Goal: Task Accomplishment & Management: Complete application form

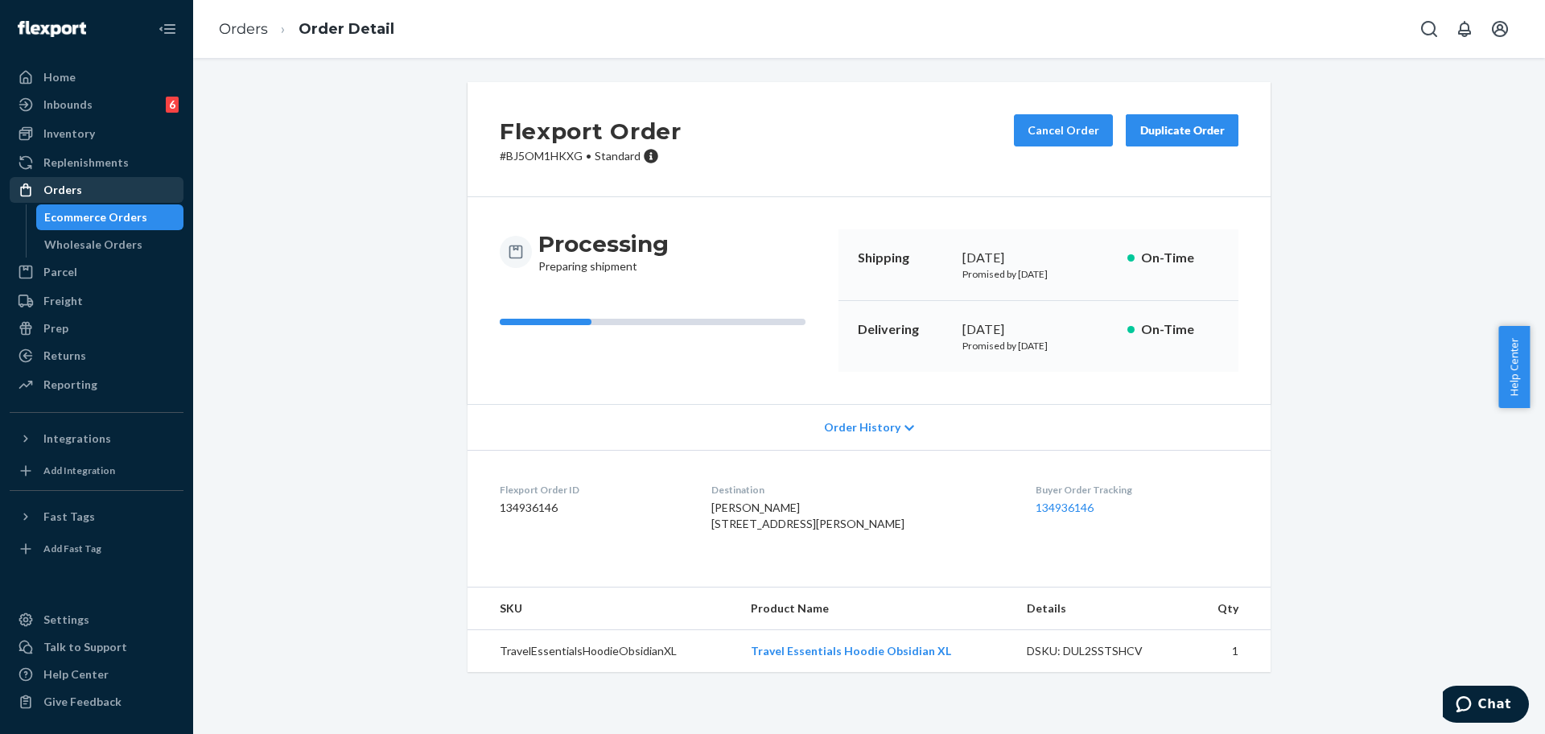
click at [81, 190] on div "Orders" at bounding box center [96, 190] width 171 height 23
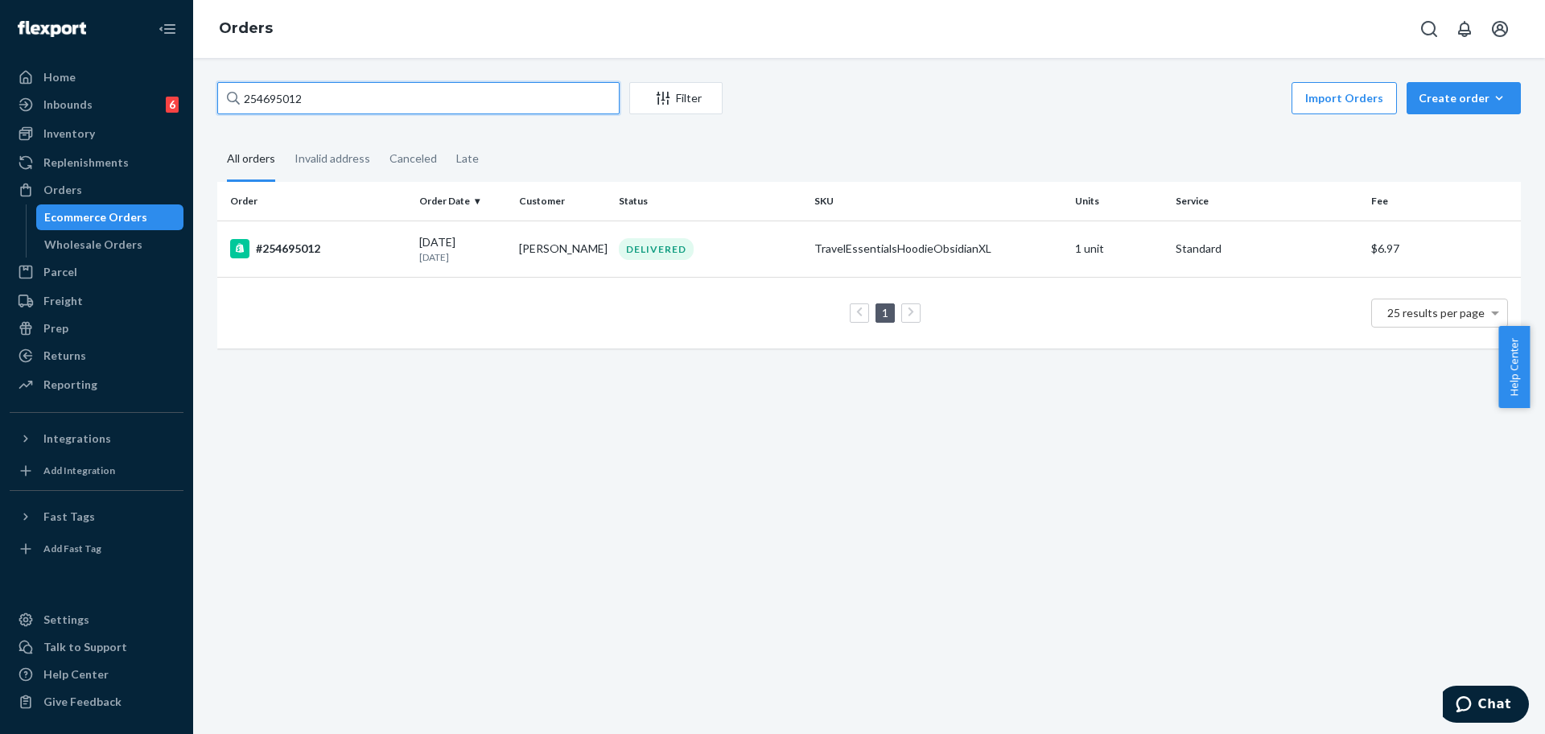
click at [340, 104] on input "254695012" at bounding box center [418, 98] width 402 height 32
paste input "24985"
type input "254624985"
click at [286, 253] on div "#254624985" at bounding box center [318, 248] width 176 height 19
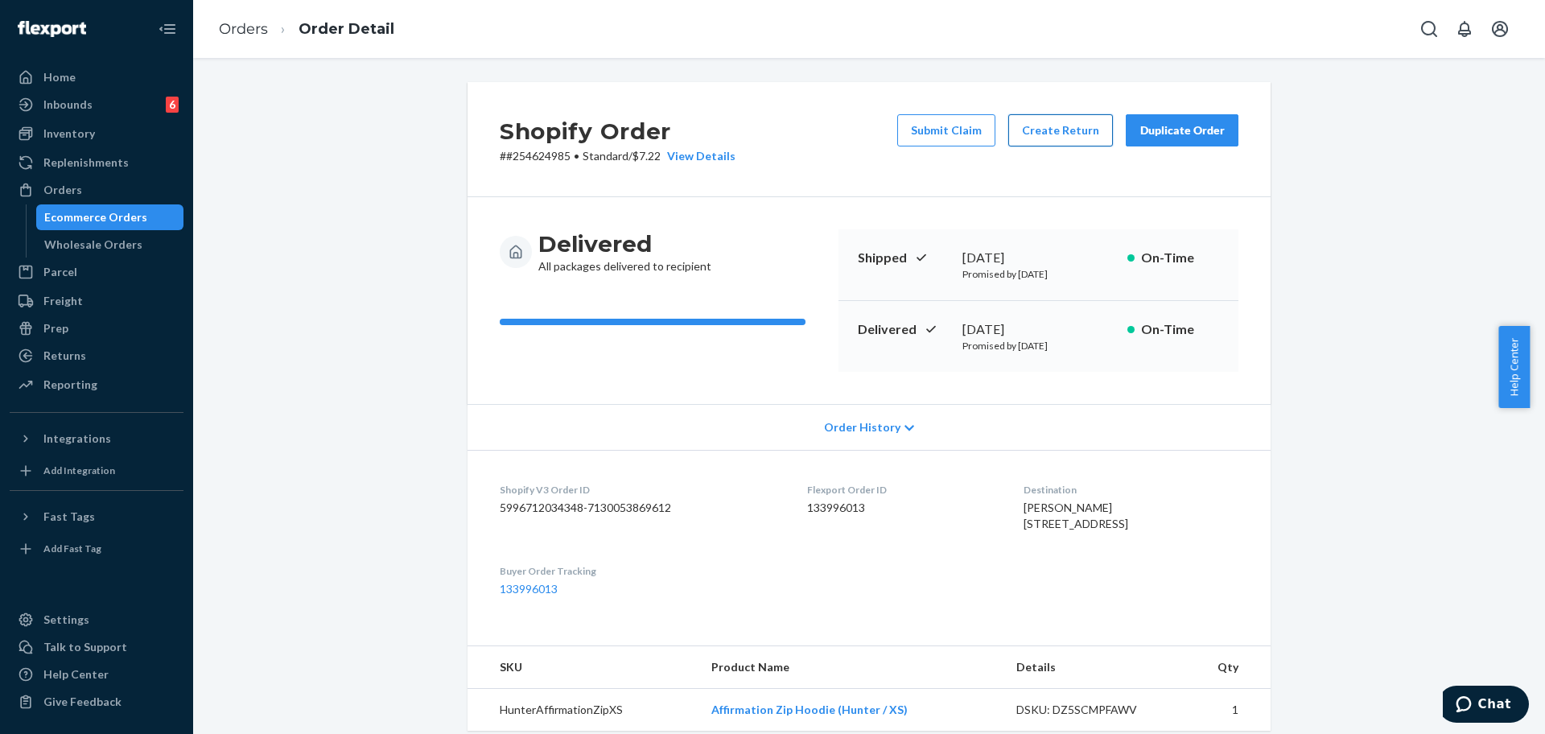
click at [1071, 124] on button "Create Return" at bounding box center [1060, 130] width 105 height 32
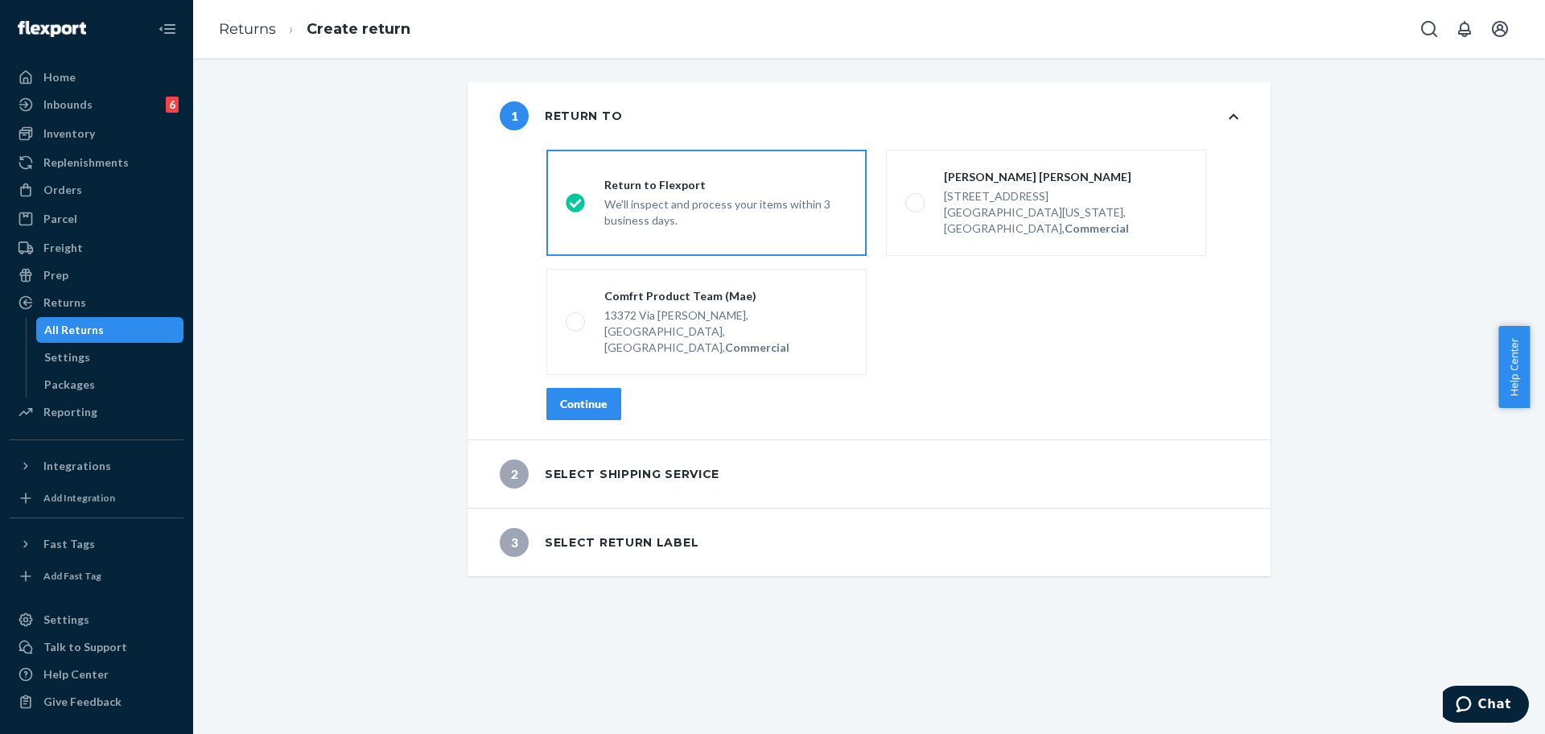
click at [575, 396] on div "Continue" at bounding box center [583, 404] width 47 height 16
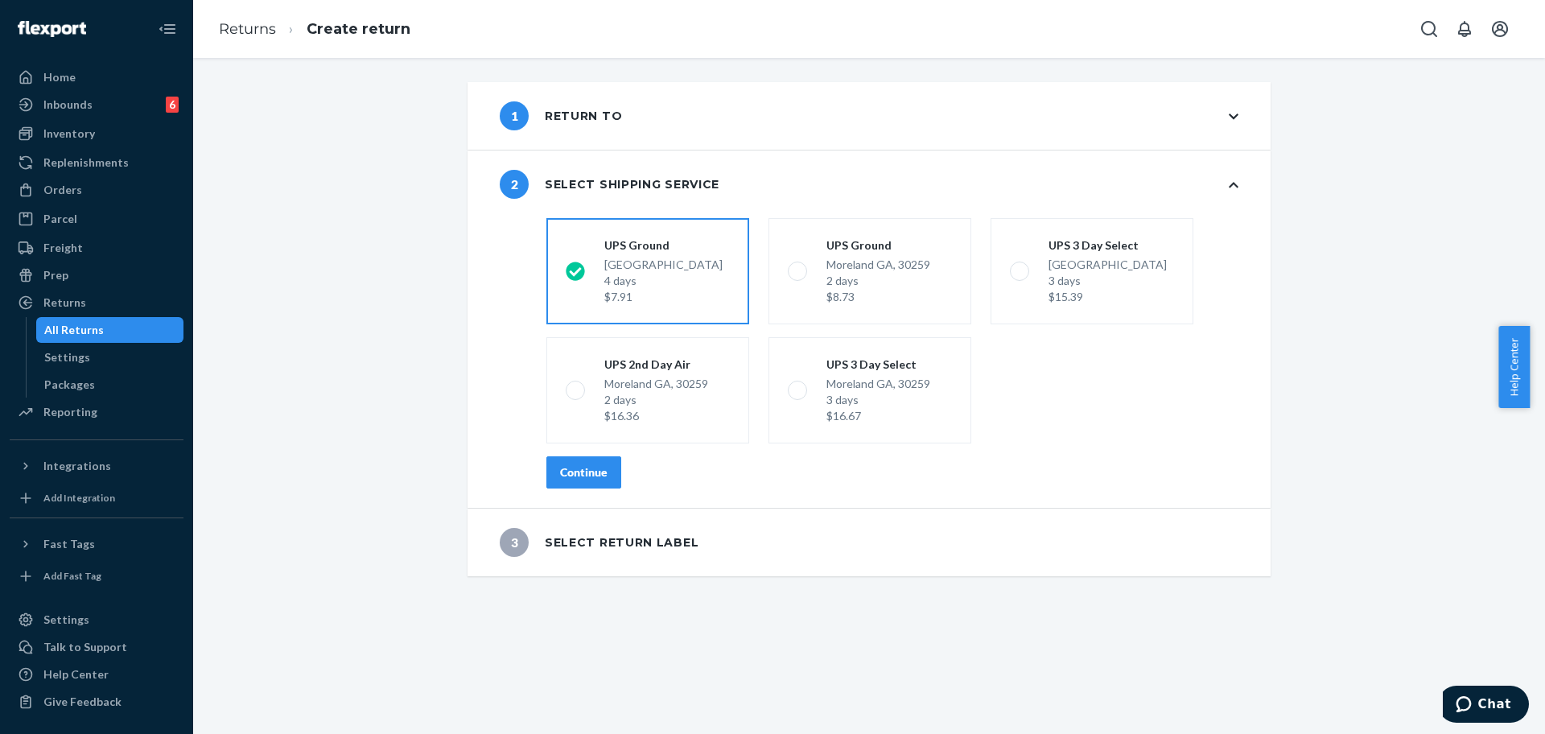
click at [599, 471] on div "Continue" at bounding box center [583, 472] width 47 height 16
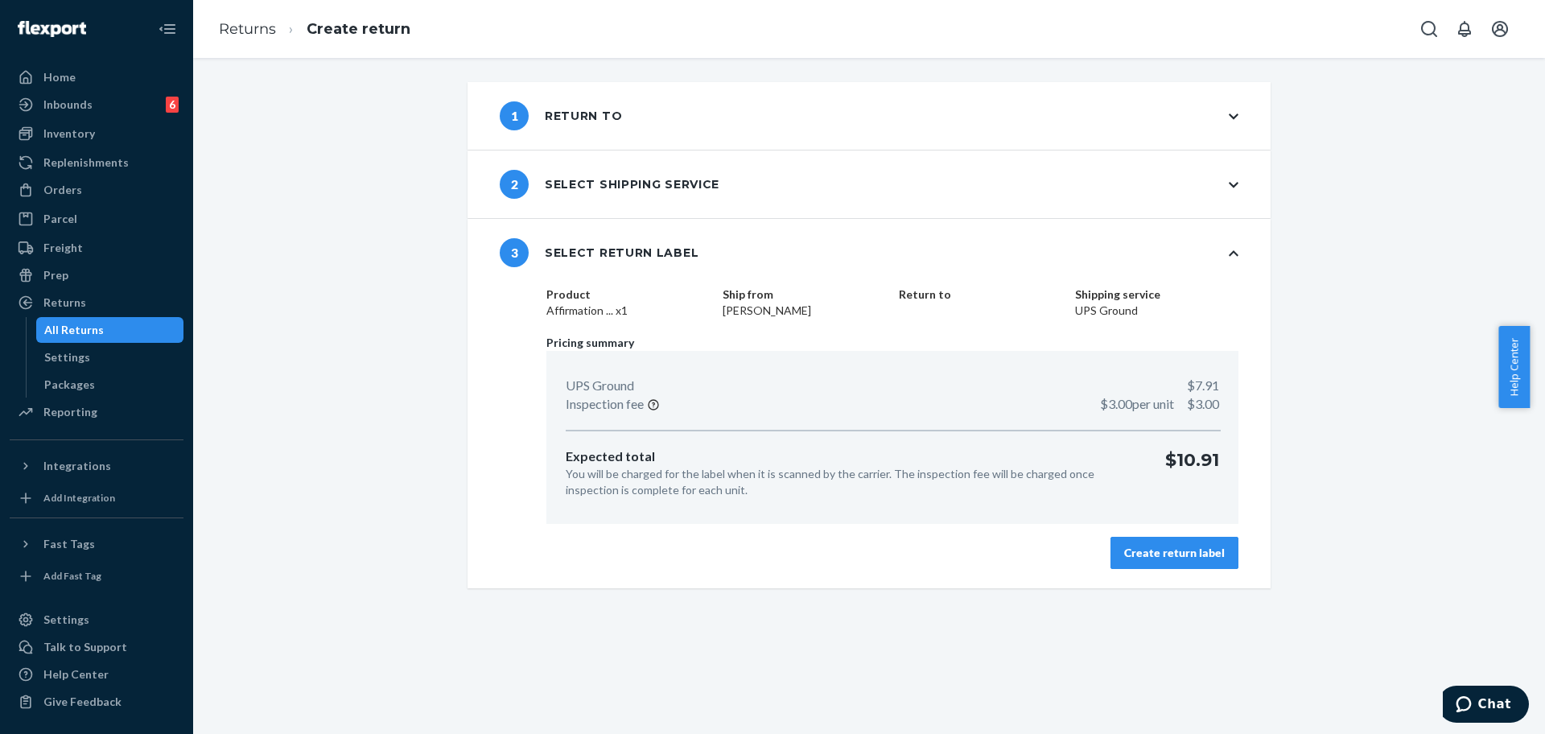
click at [1154, 562] on button "Create return label" at bounding box center [1174, 553] width 128 height 32
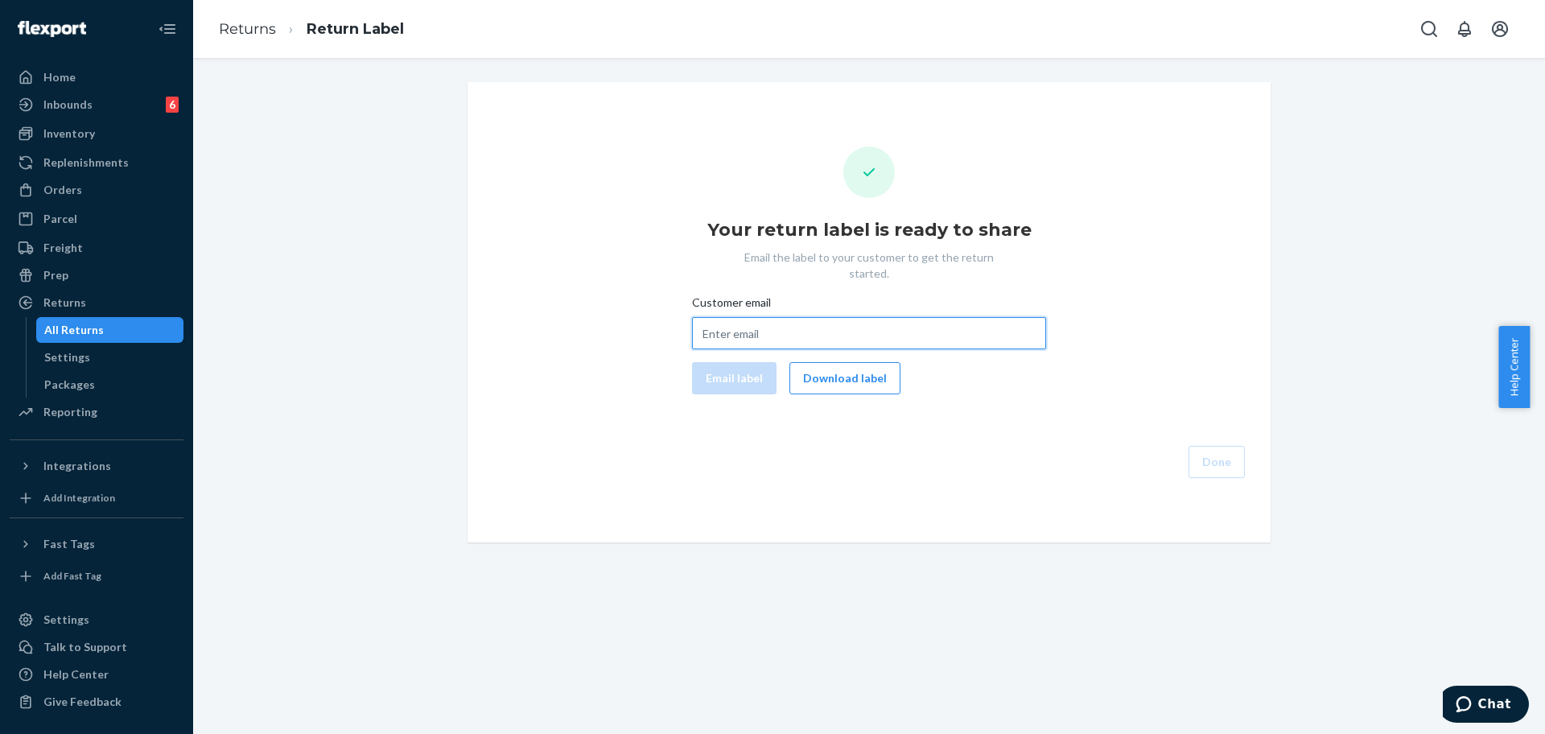
click at [727, 319] on input "Customer email" at bounding box center [869, 333] width 354 height 32
paste input "[EMAIL_ADDRESS][DOMAIN_NAME]"
type input "[EMAIL_ADDRESS][DOMAIN_NAME]"
click at [739, 362] on button "Email label" at bounding box center [734, 378] width 84 height 32
click at [1222, 447] on button "Done" at bounding box center [1216, 462] width 56 height 32
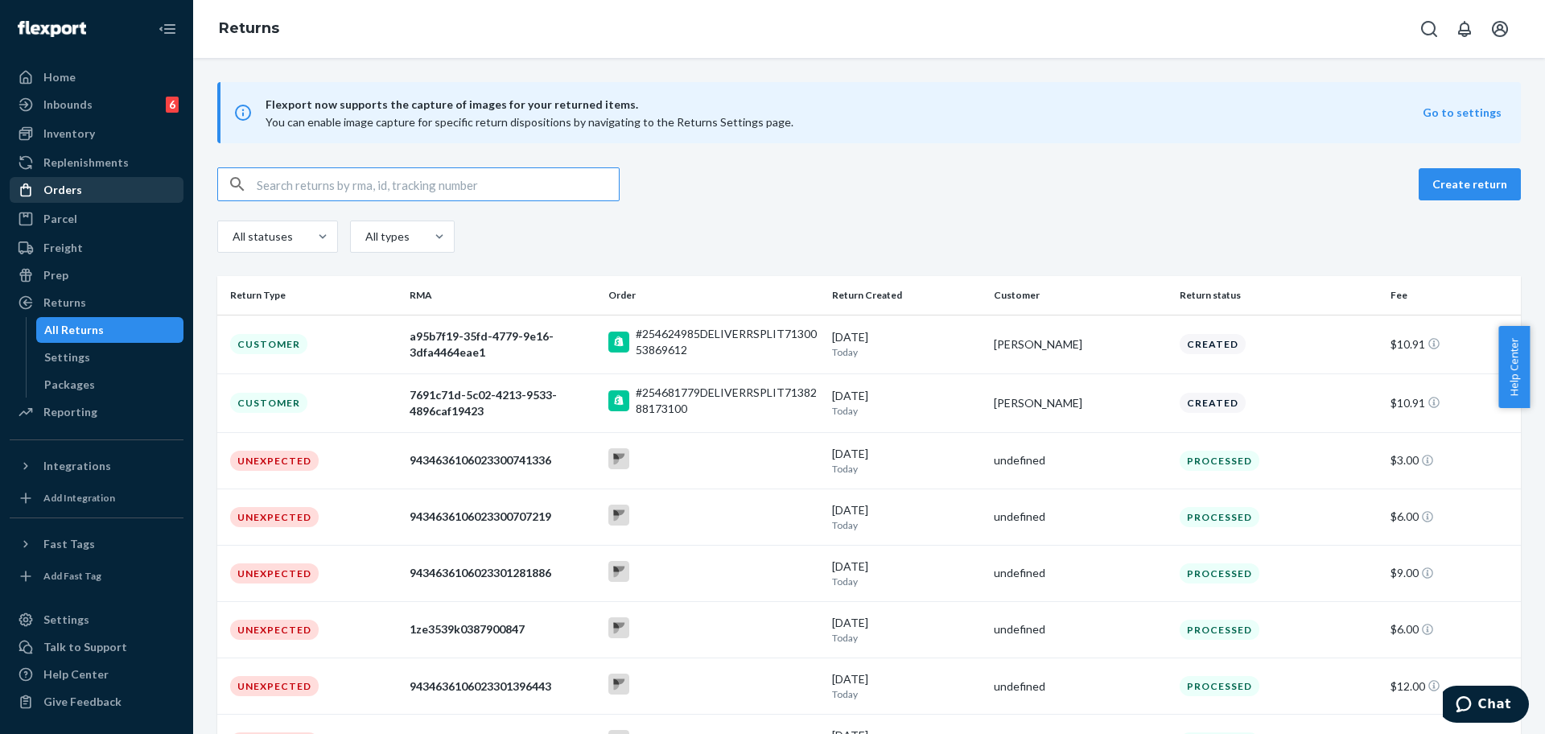
click at [84, 189] on div "Orders" at bounding box center [96, 190] width 171 height 23
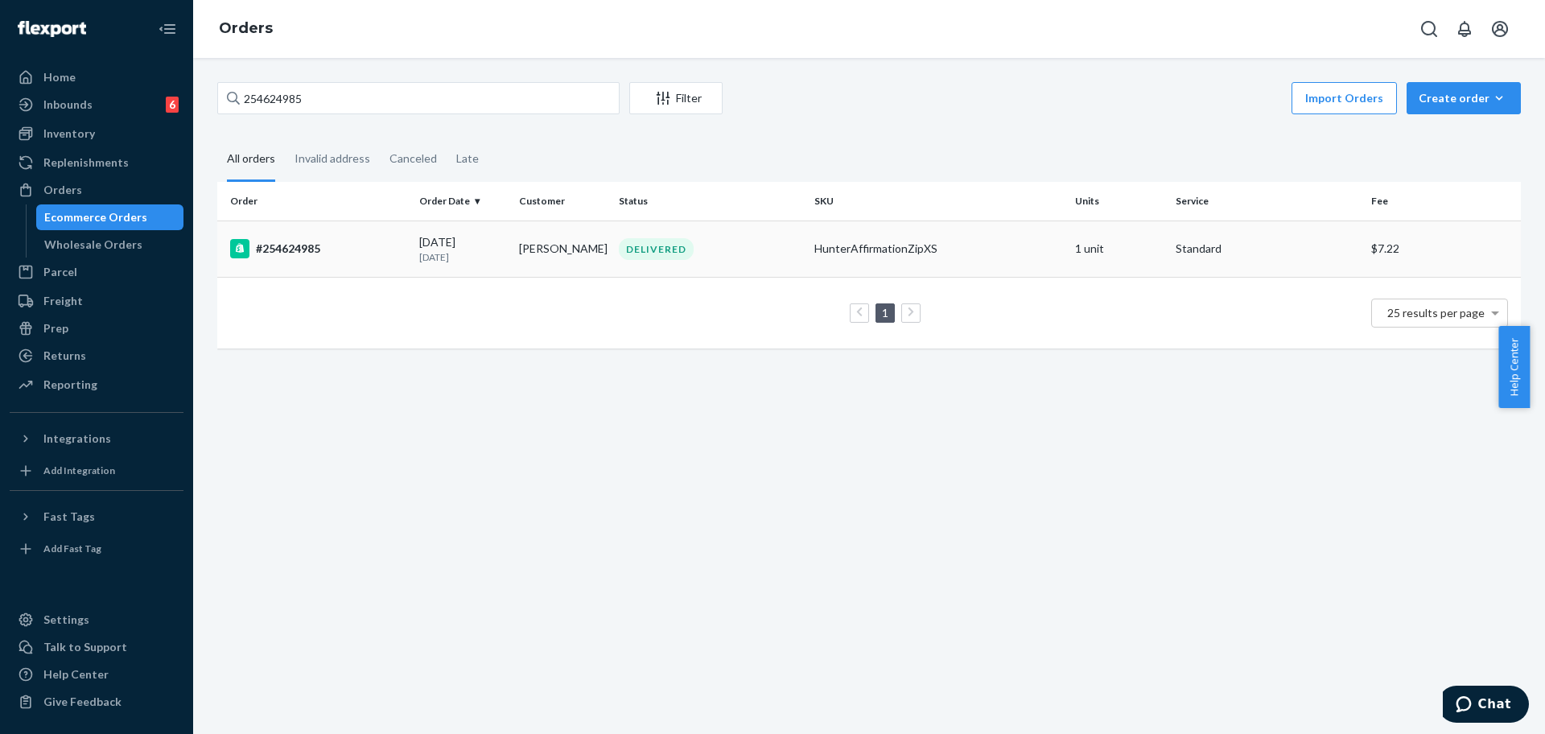
click at [384, 251] on div "#254624985" at bounding box center [318, 248] width 176 height 19
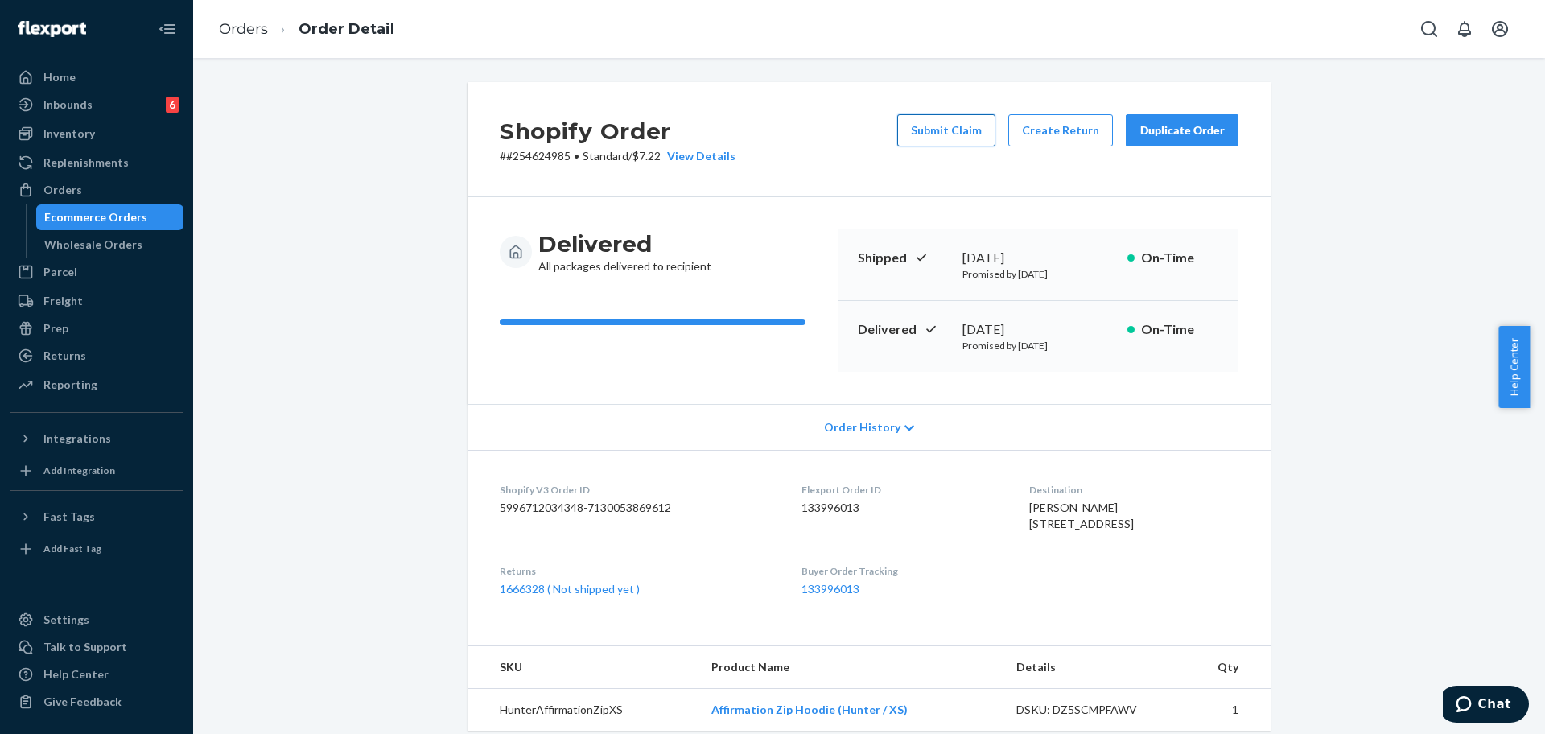
click at [926, 130] on button "Submit Claim" at bounding box center [946, 130] width 98 height 32
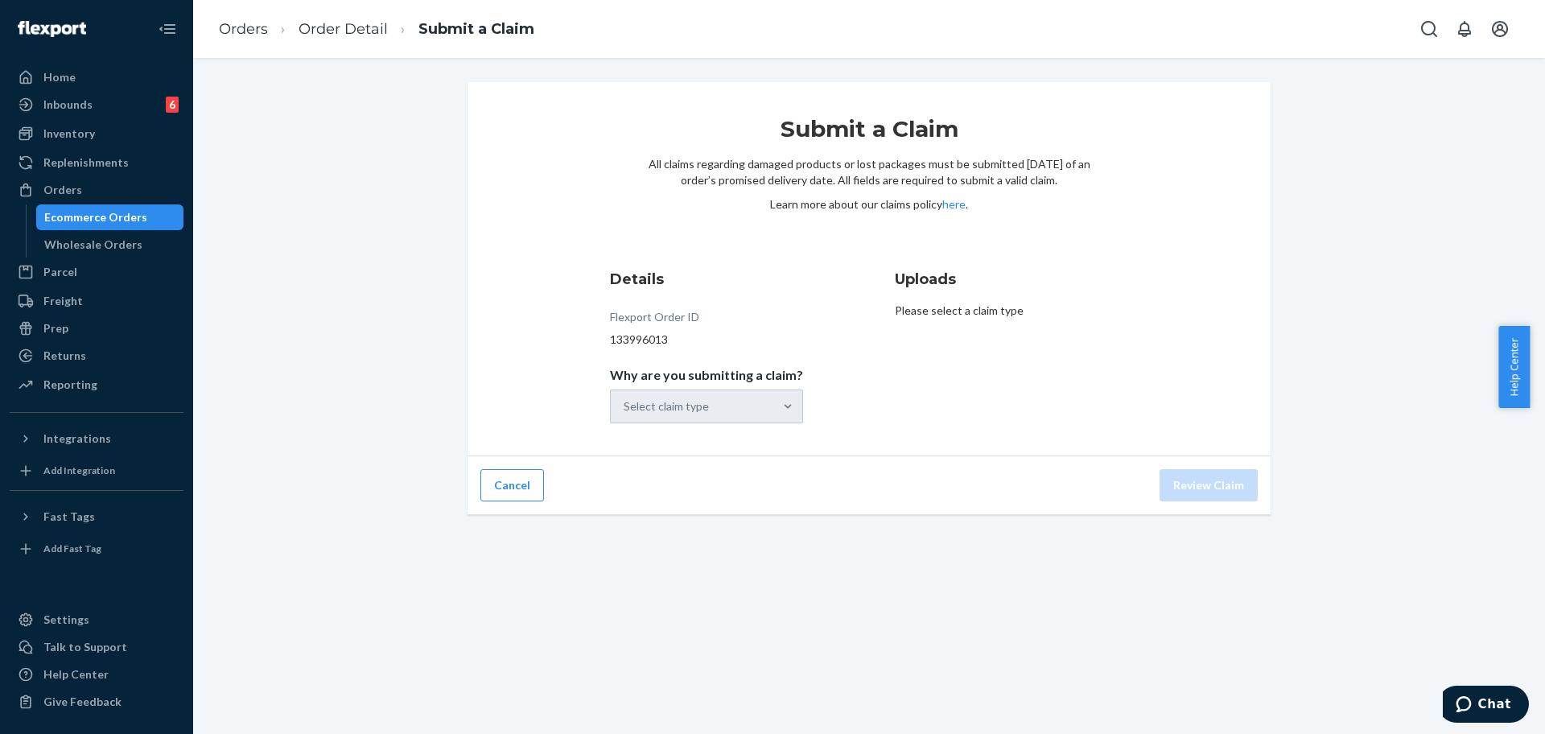
click at [705, 411] on div "Select claim type" at bounding box center [666, 406] width 85 height 16
click at [625, 411] on input "Why are you submitting a claim? Select claim type" at bounding box center [625, 406] width 2 height 16
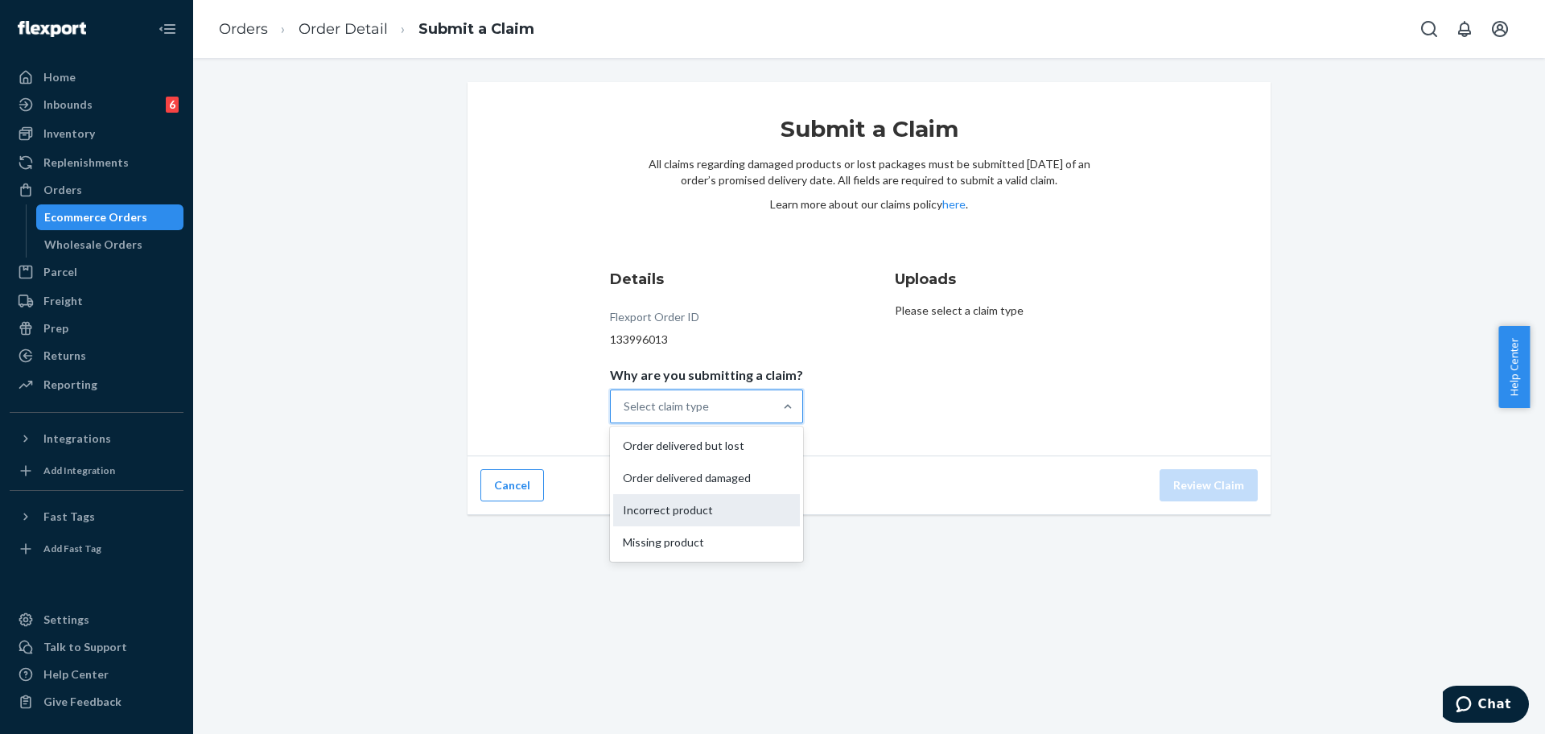
click at [723, 504] on div "Incorrect product" at bounding box center [706, 510] width 187 height 32
click at [625, 414] on input "Why are you submitting a claim? option Incorrect product focused, 0 of 4. 4 res…" at bounding box center [625, 406] width 2 height 16
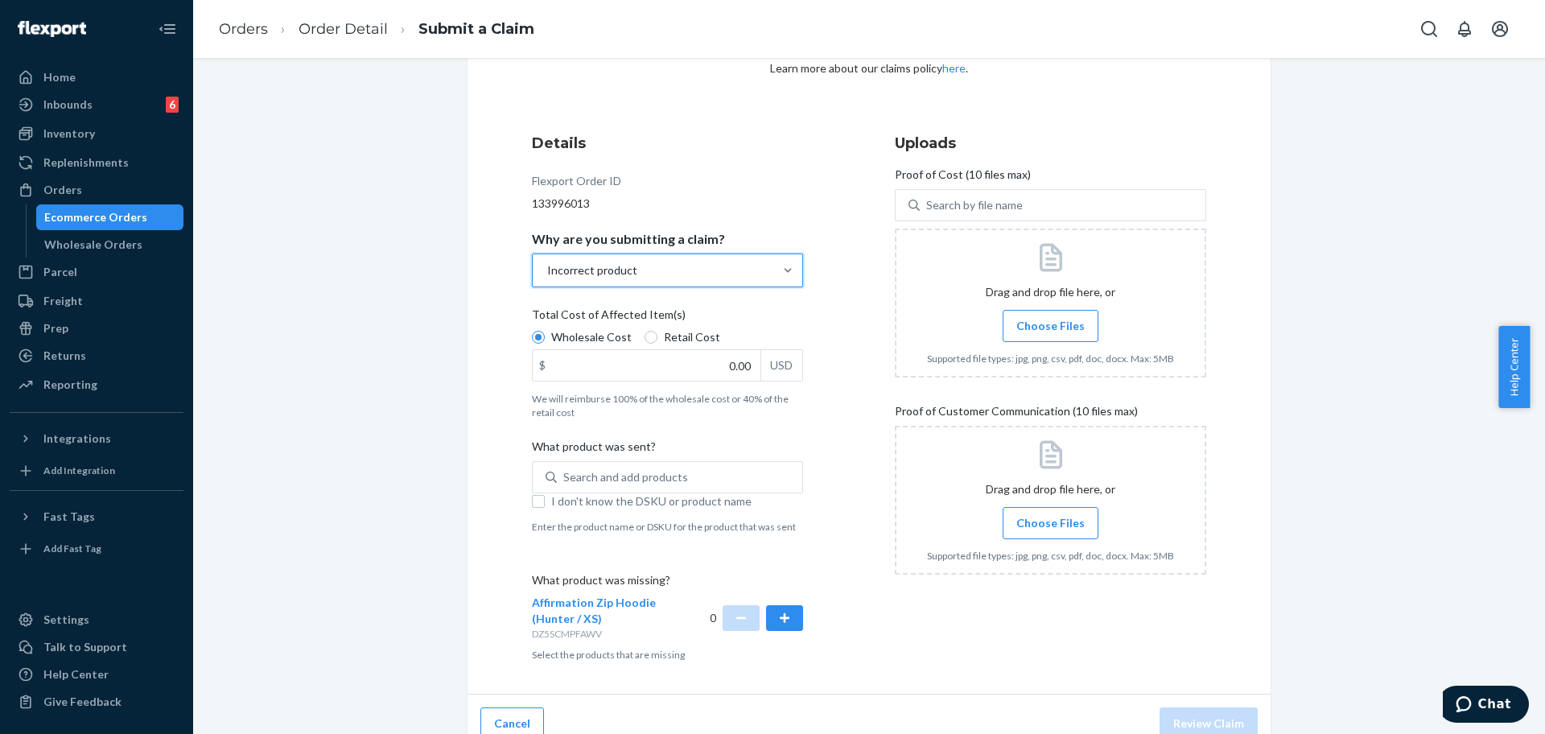
scroll to position [155, 0]
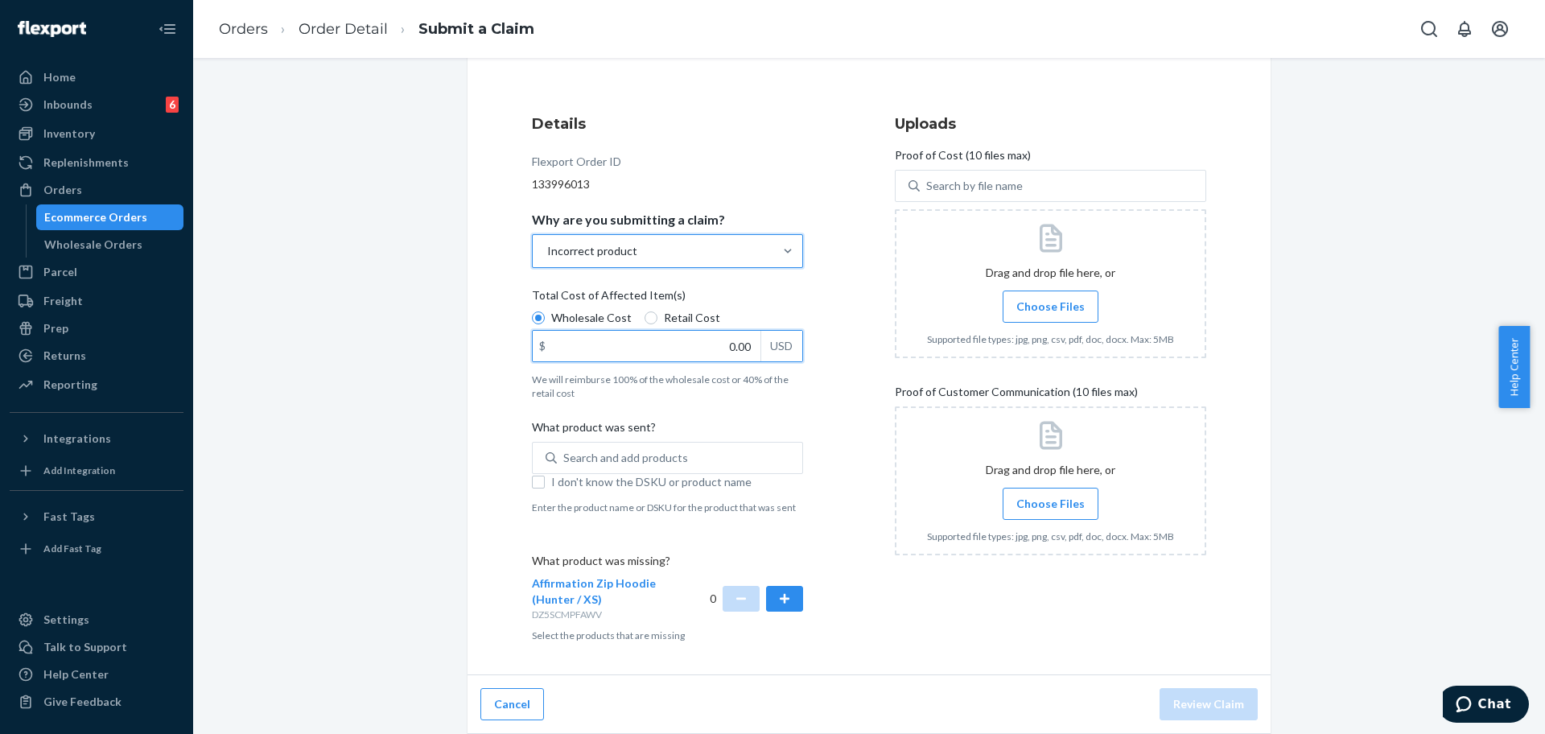
click at [710, 353] on input "0.00" at bounding box center [647, 346] width 228 height 31
type input "60.00"
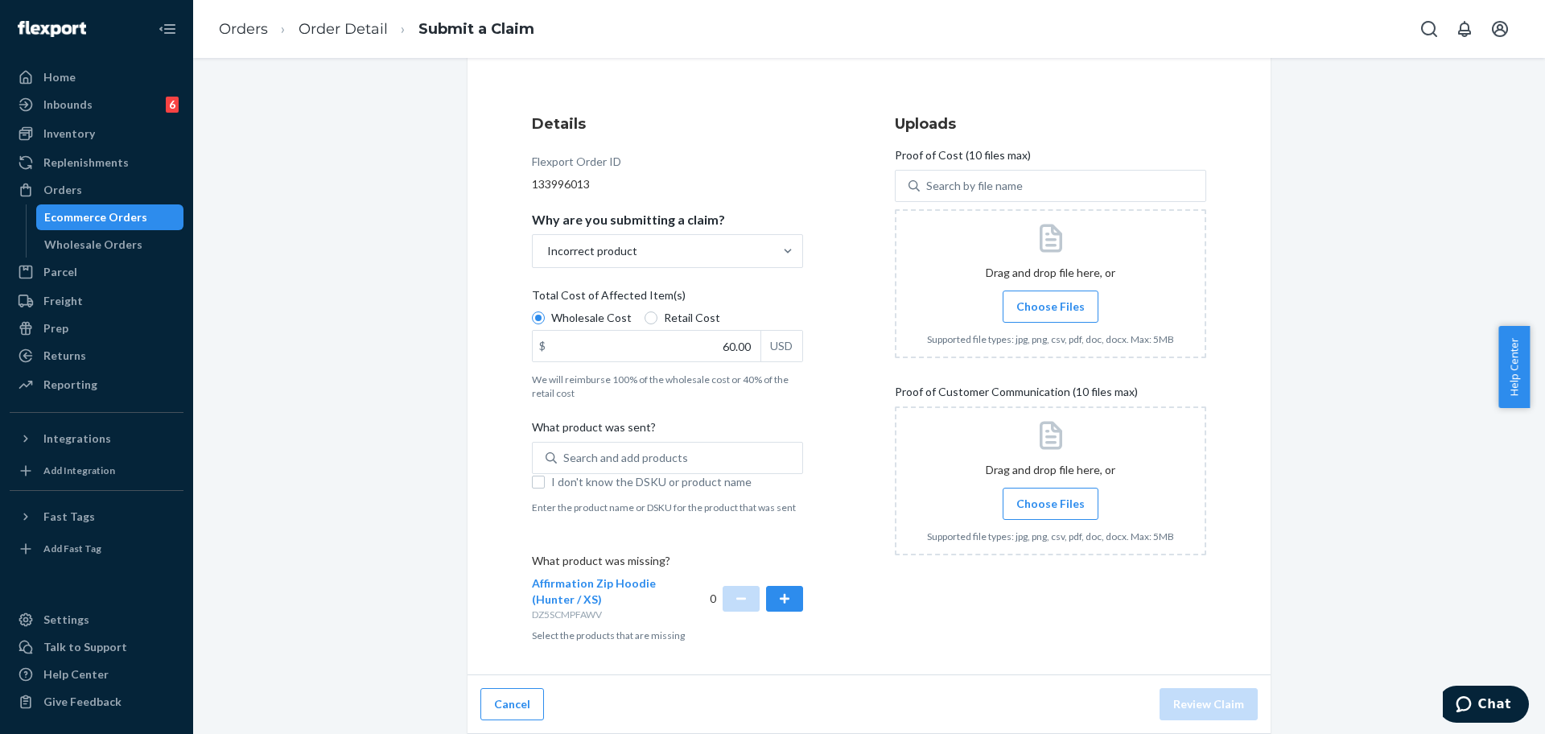
click at [661, 480] on span "I don't know the DSKU or product name" at bounding box center [677, 482] width 252 height 16
click at [545, 480] on input "I don't know the DSKU or product name" at bounding box center [538, 482] width 13 height 13
checkbox input "true"
click at [777, 604] on button "button" at bounding box center [784, 599] width 37 height 26
click at [1037, 311] on span "Choose Files" at bounding box center [1050, 307] width 68 height 16
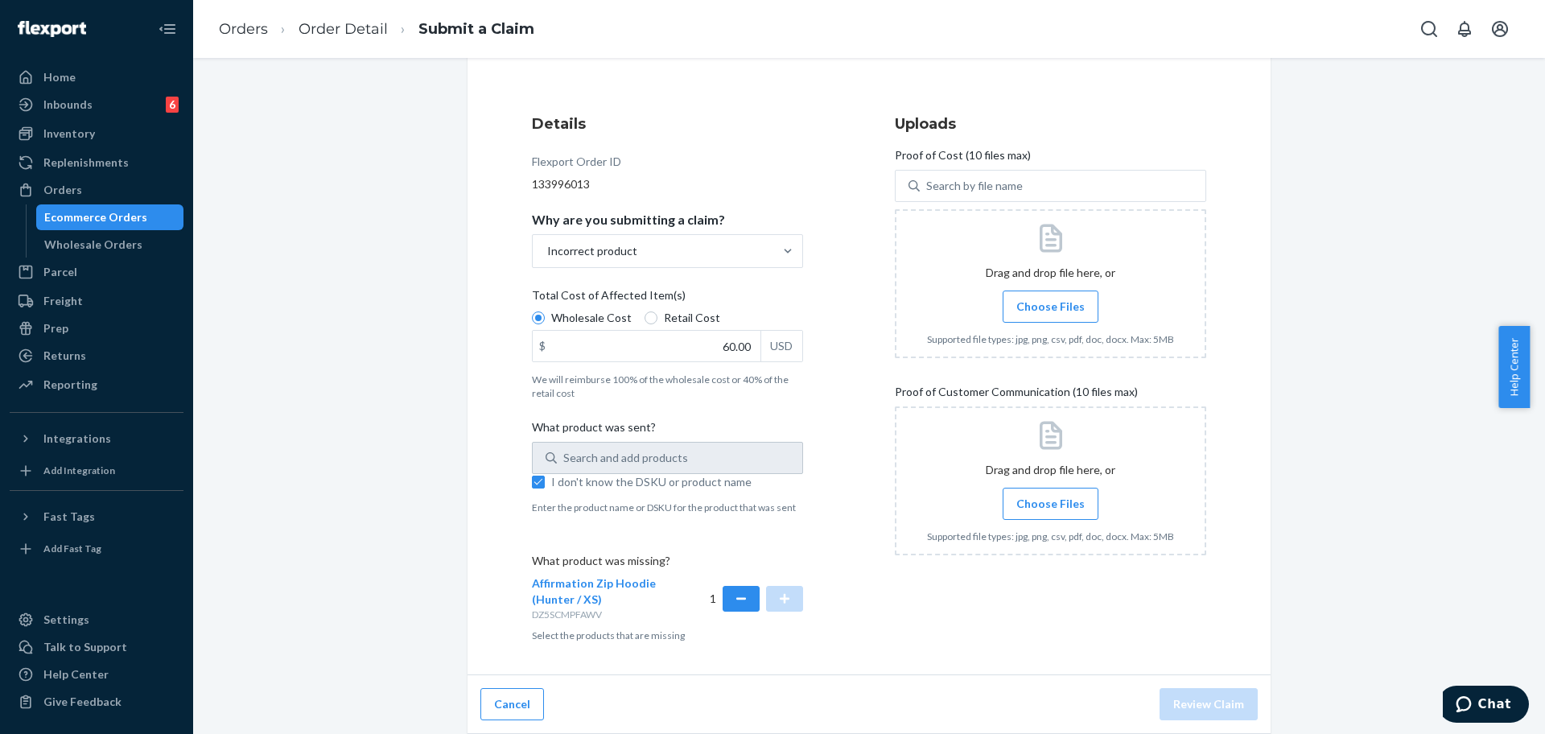
click at [1050, 311] on input "Choose Files" at bounding box center [1050, 307] width 1 height 18
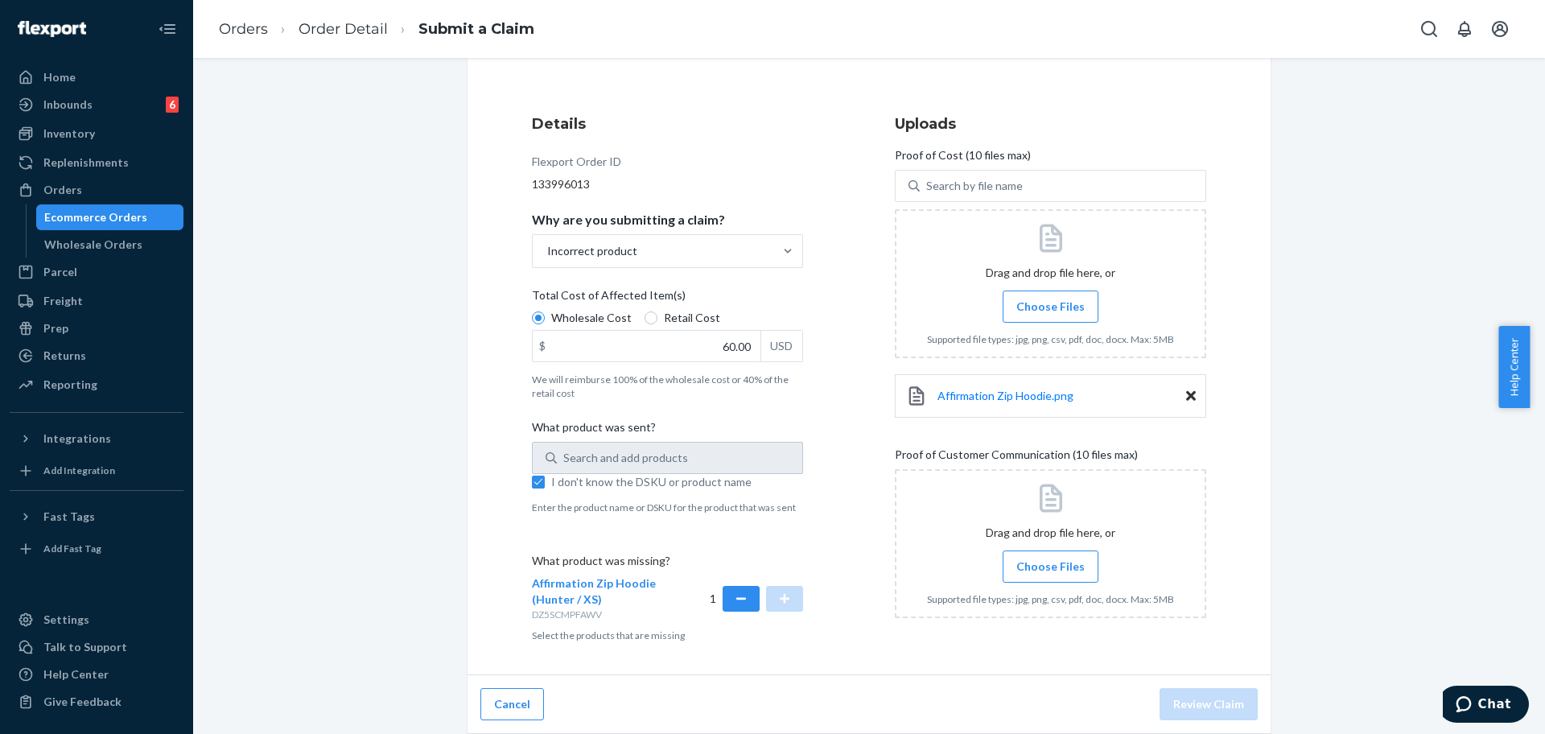
click at [1026, 571] on span "Choose Files" at bounding box center [1050, 566] width 68 height 16
click at [1050, 571] on input "Choose Files" at bounding box center [1050, 567] width 1 height 18
click at [1046, 568] on span "Choose Files" at bounding box center [1050, 566] width 68 height 16
click at [1050, 568] on input "Choose Files" at bounding box center [1050, 567] width 1 height 18
click at [1054, 573] on span "Choose Files" at bounding box center [1050, 566] width 68 height 16
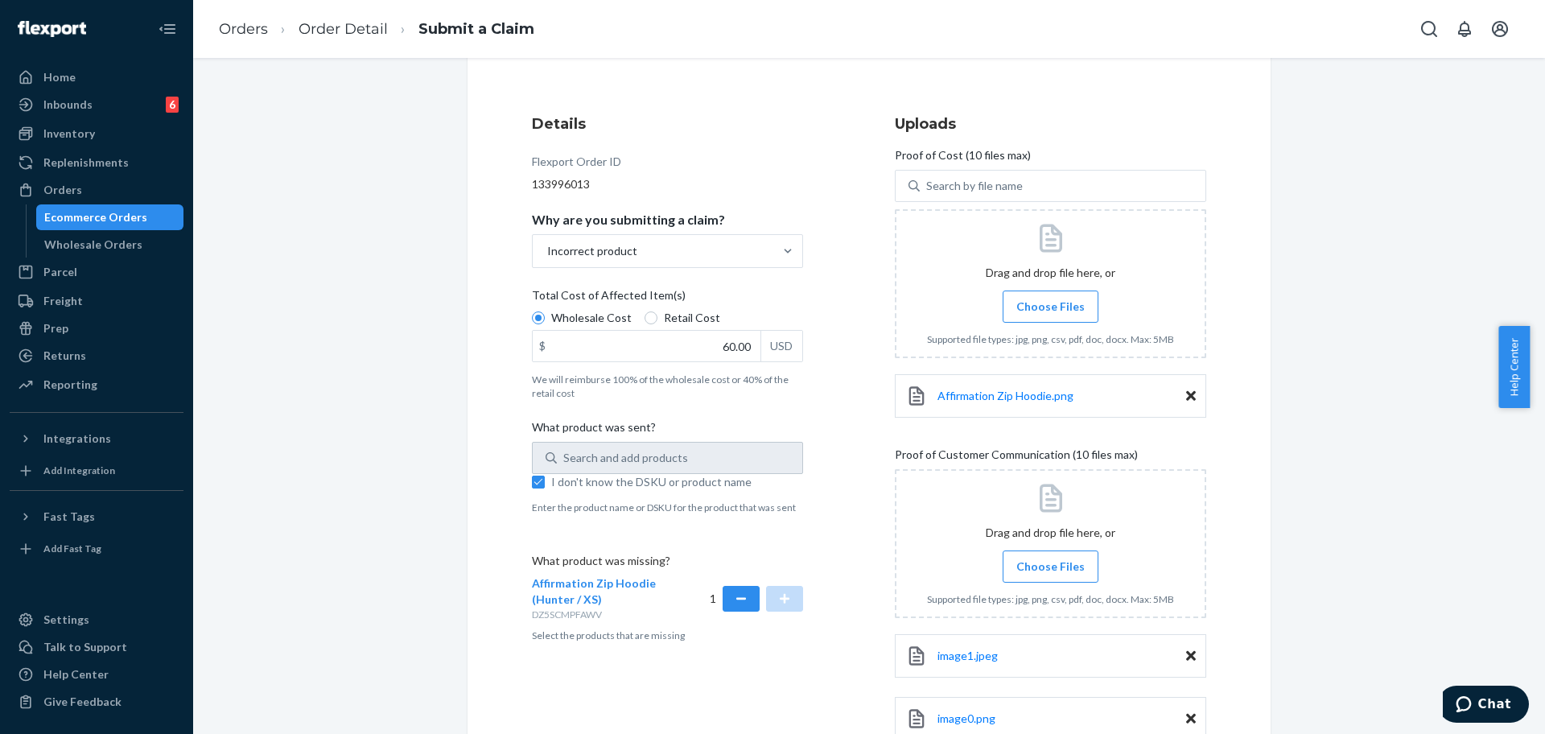
click at [1051, 573] on input "Choose Files" at bounding box center [1050, 567] width 1 height 18
click at [1048, 571] on span "Choose Files" at bounding box center [1050, 566] width 68 height 16
click at [1050, 571] on input "Choose Files" at bounding box center [1050, 567] width 1 height 18
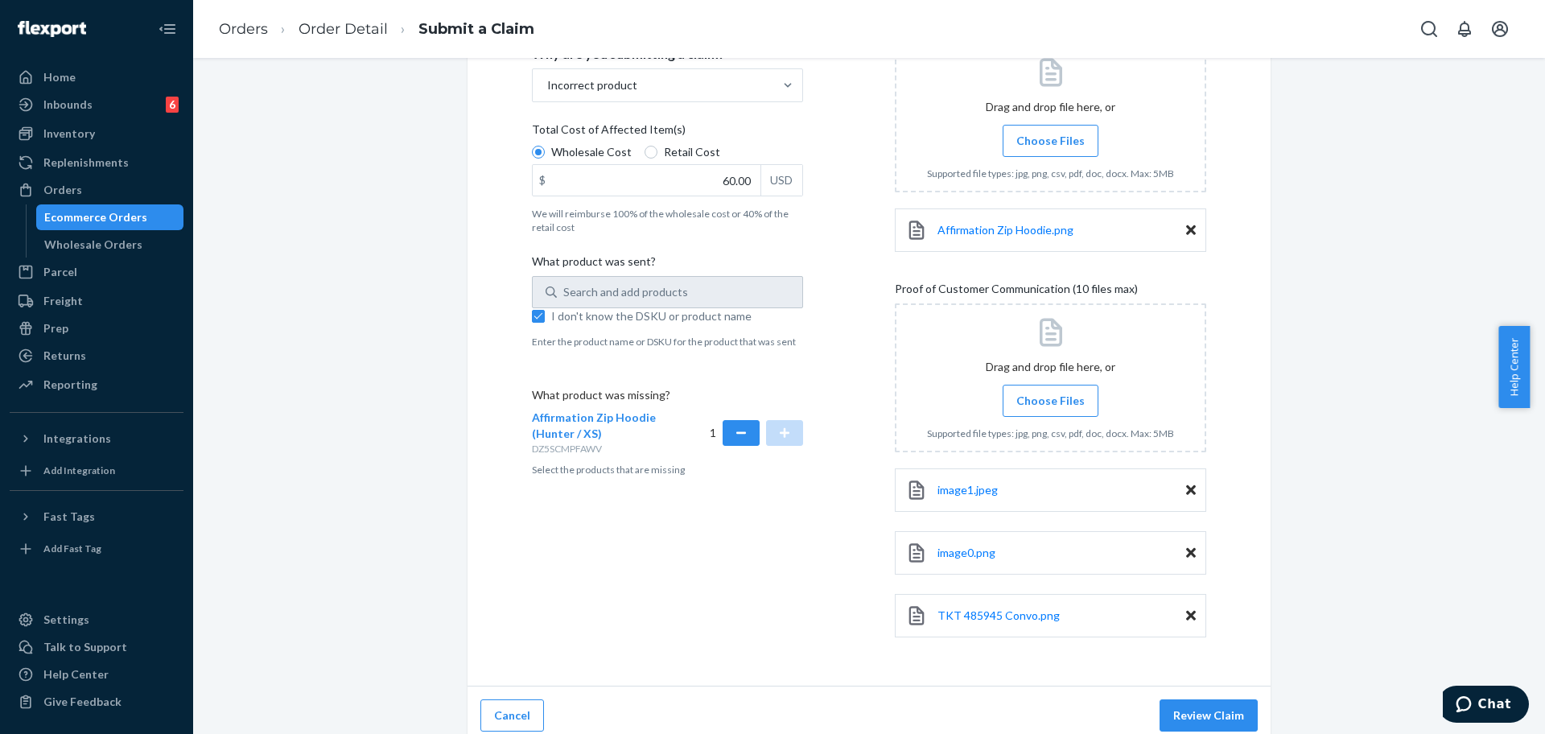
scroll to position [332, 0]
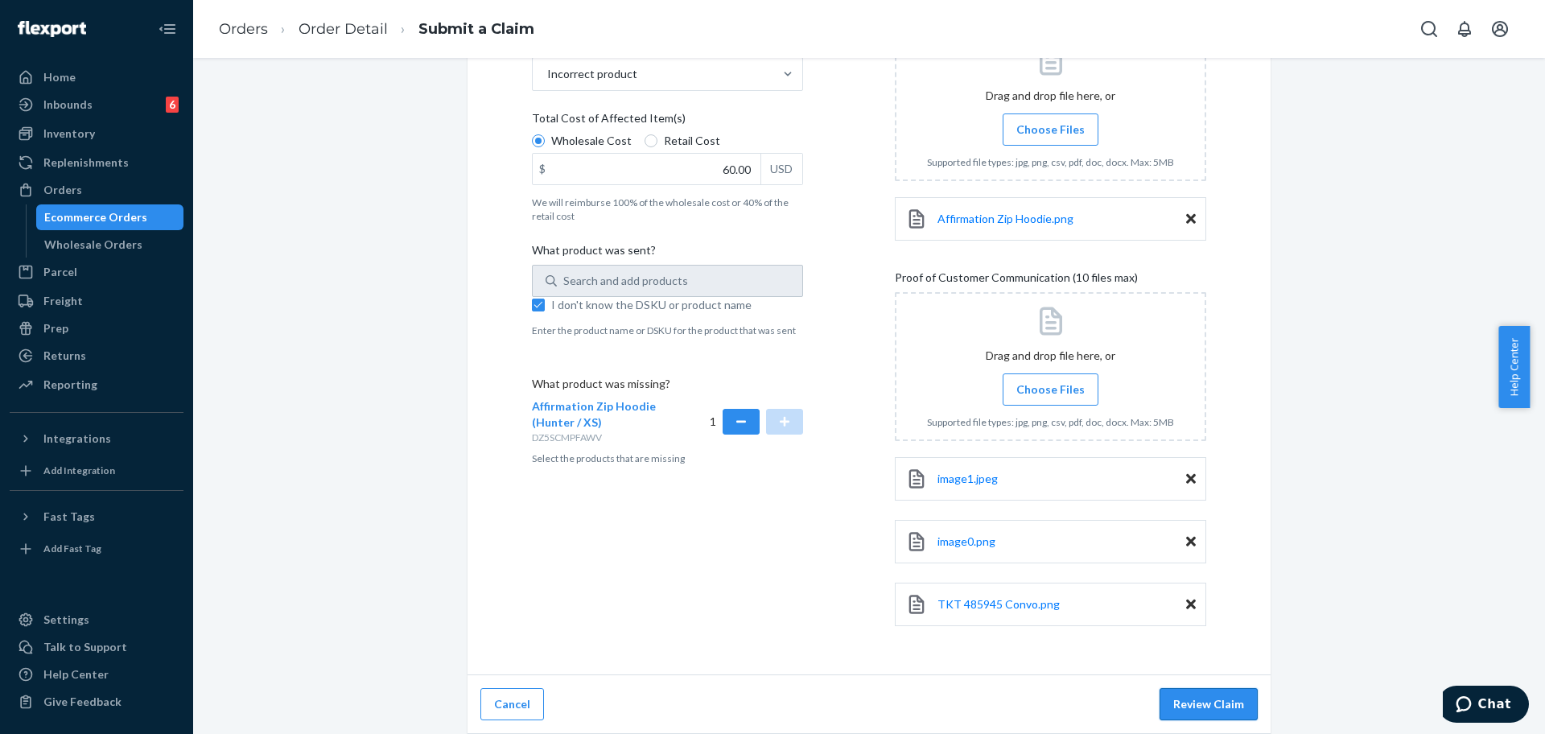
click at [1205, 699] on button "Review Claim" at bounding box center [1208, 704] width 98 height 32
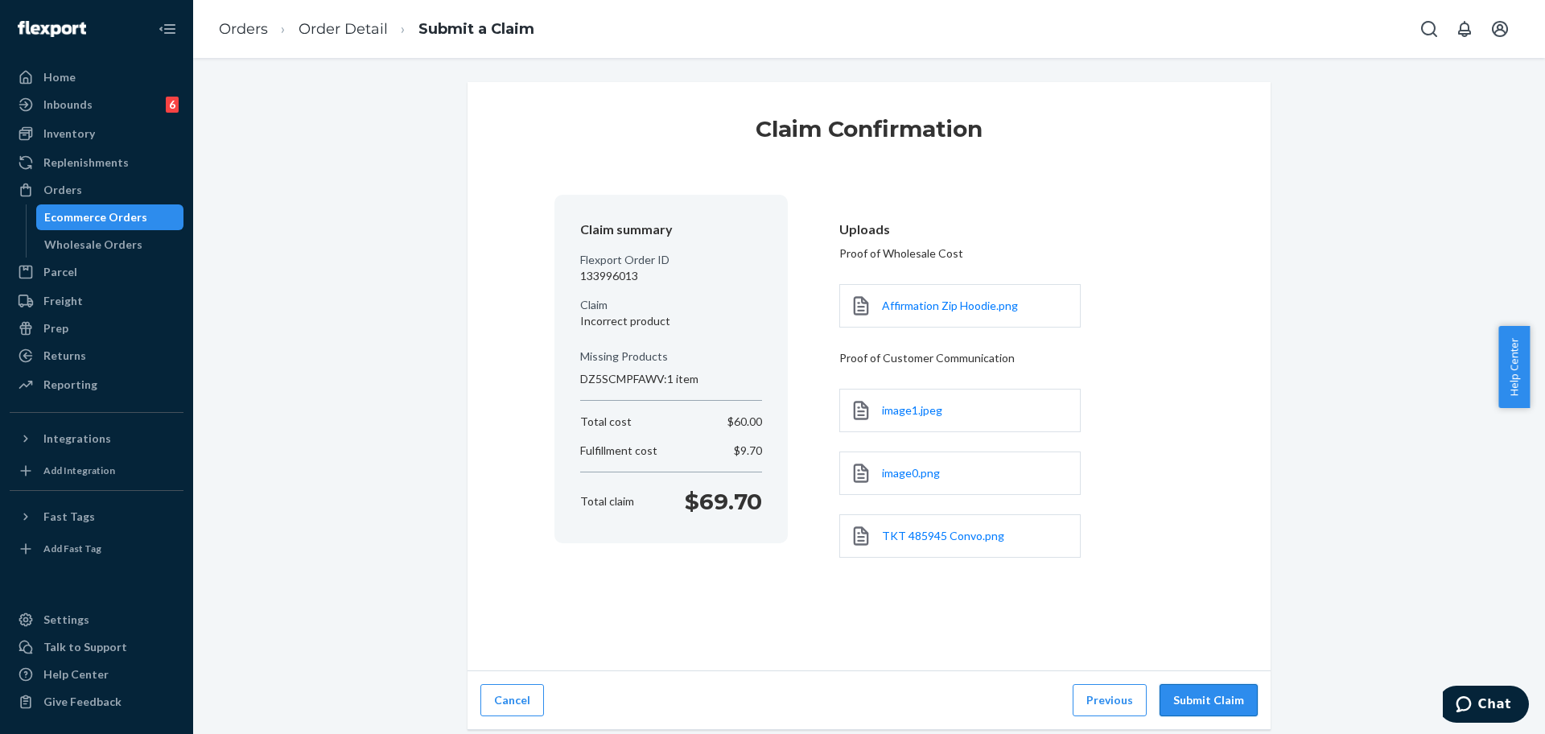
click at [1196, 698] on button "Submit Claim" at bounding box center [1208, 700] width 98 height 32
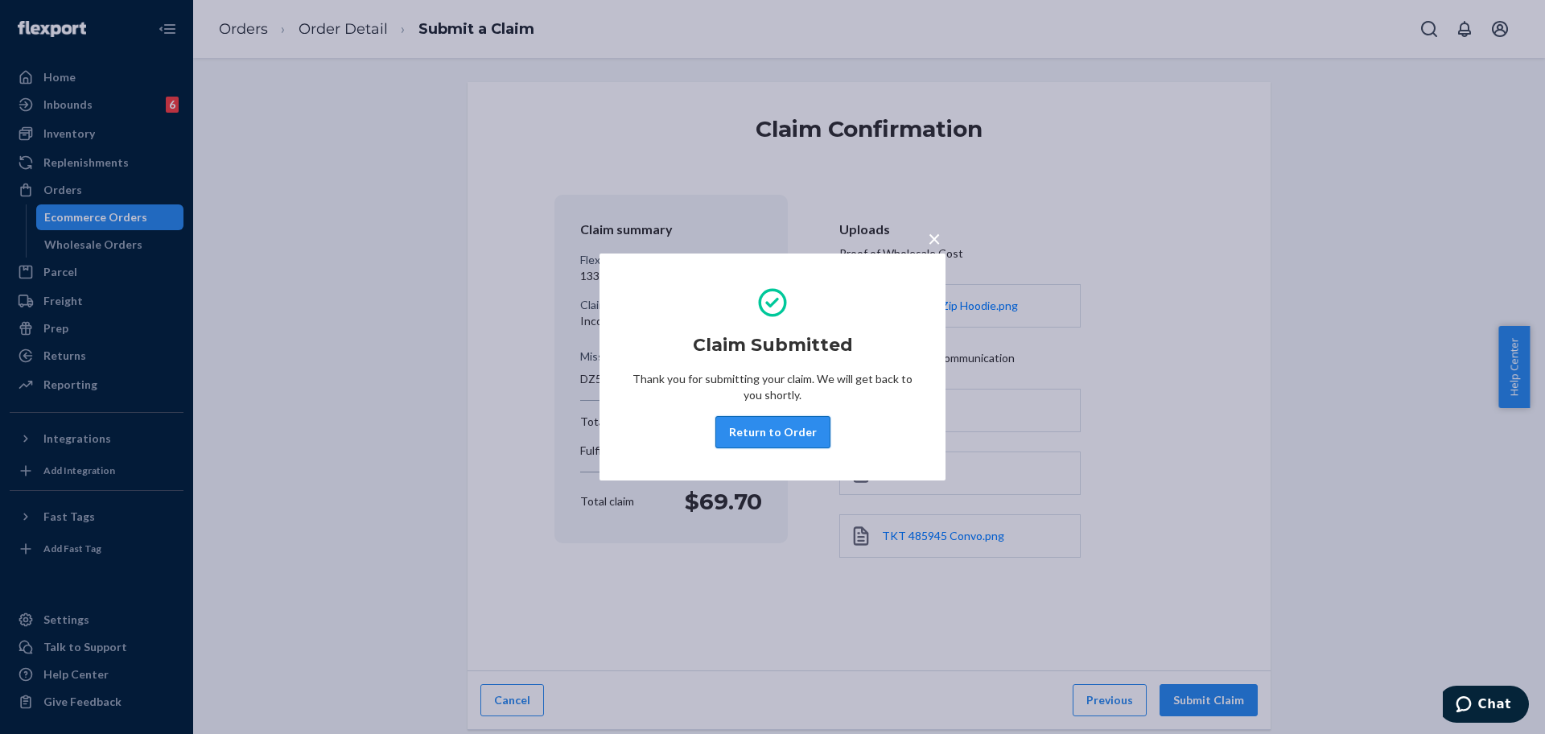
click at [787, 438] on button "Return to Order" at bounding box center [772, 432] width 115 height 32
